Goal: Find specific page/section: Find specific page/section

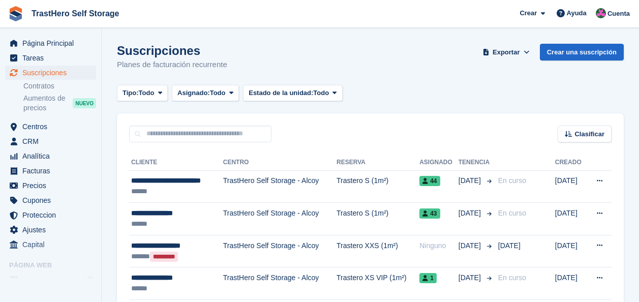
click at [65, 47] on span "Página Principal" at bounding box center [52, 43] width 61 height 14
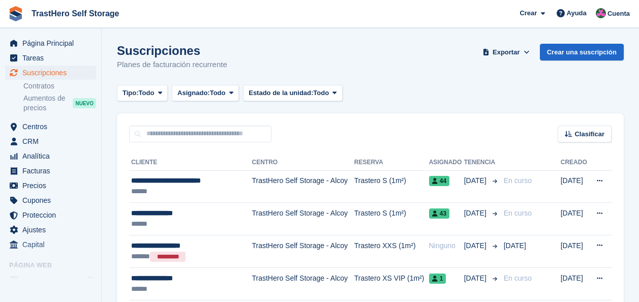
scroll to position [102, 0]
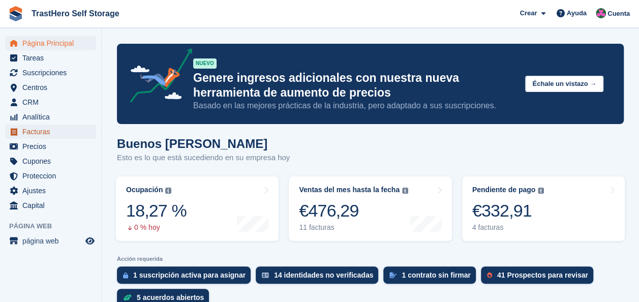
click at [38, 135] on span "Facturas" at bounding box center [52, 132] width 61 height 14
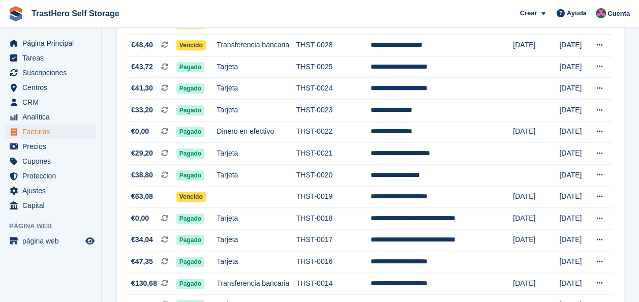
scroll to position [479, 0]
